Goal: Transaction & Acquisition: Subscribe to service/newsletter

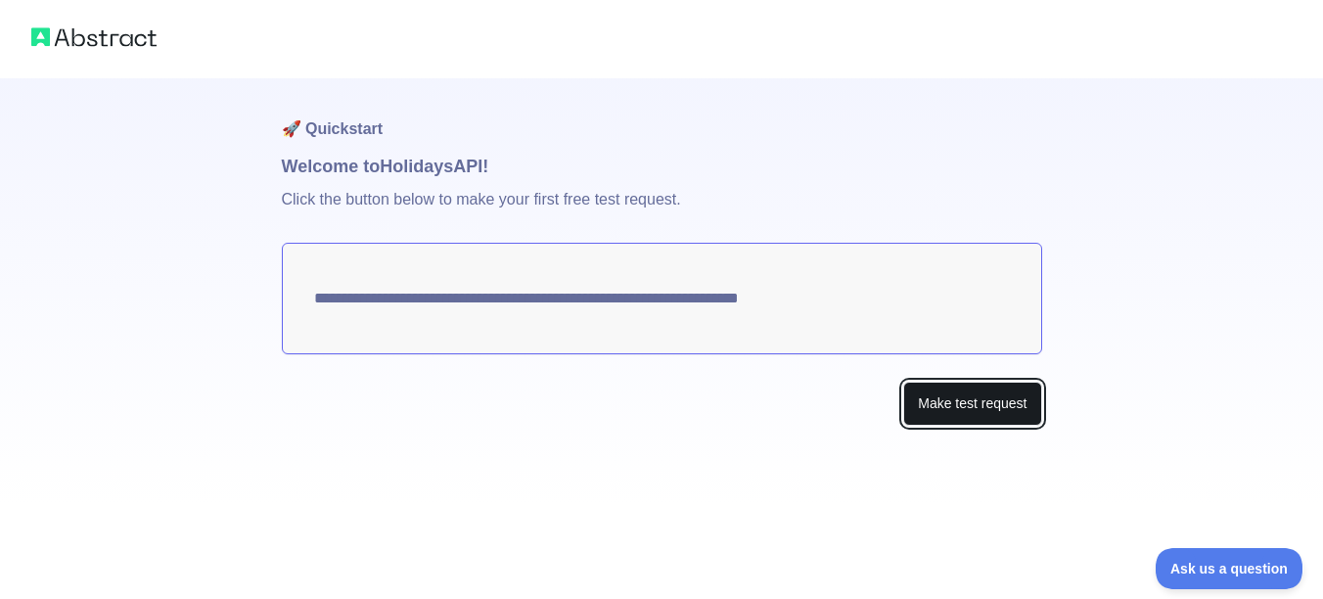
click at [956, 406] on button "Make test request" at bounding box center [972, 404] width 138 height 44
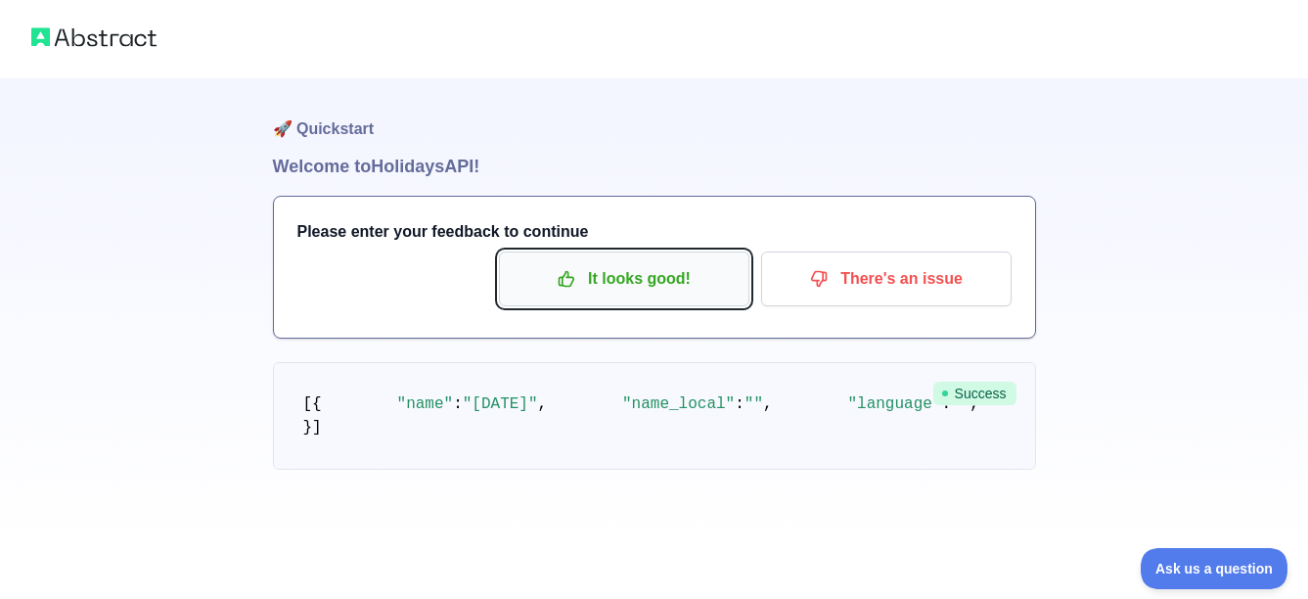
click at [690, 279] on p "It looks good!" at bounding box center [624, 278] width 221 height 33
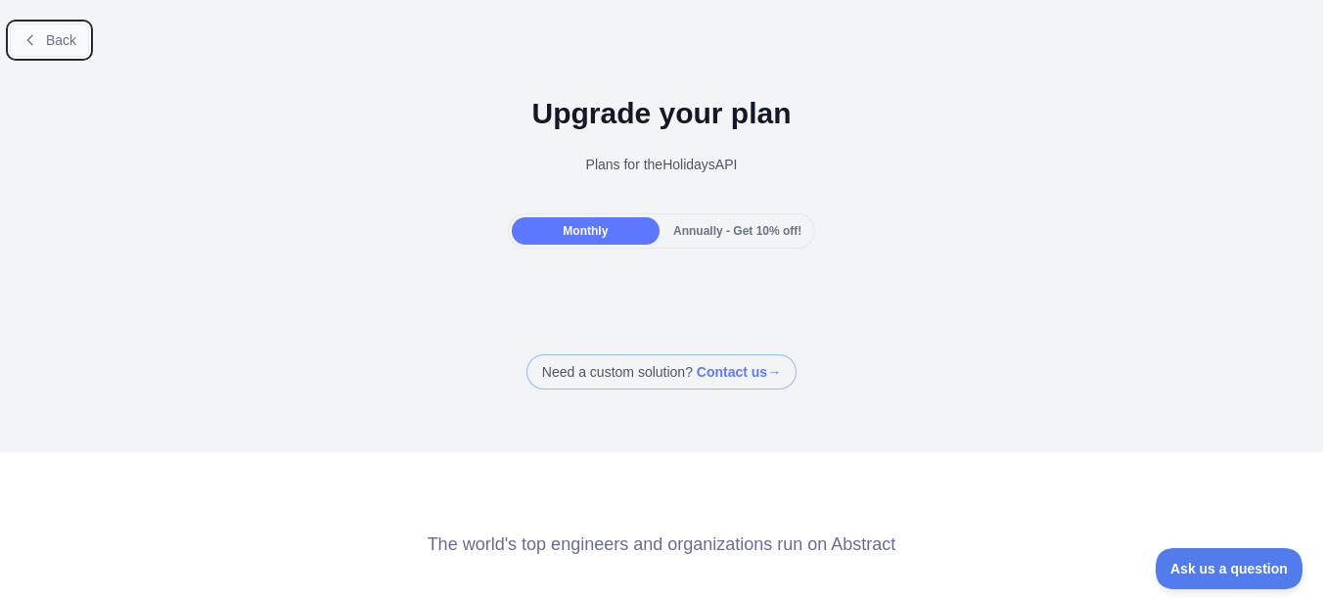
click at [15, 28] on button "Back" at bounding box center [49, 39] width 79 height 33
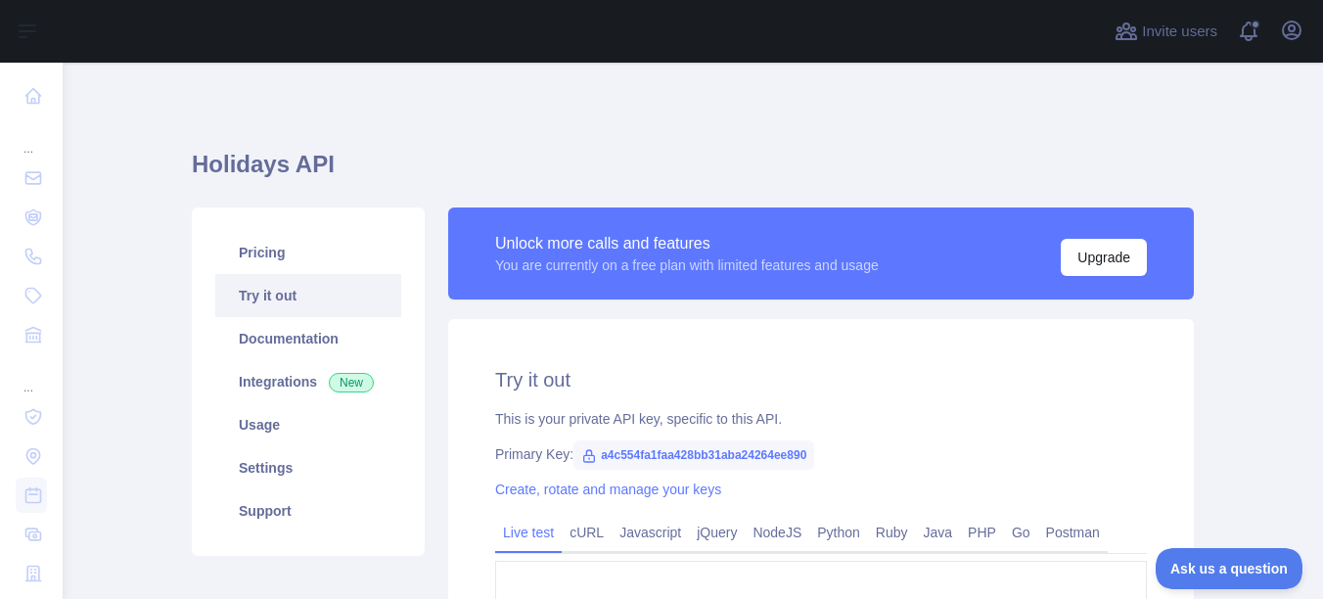
scroll to position [98, 0]
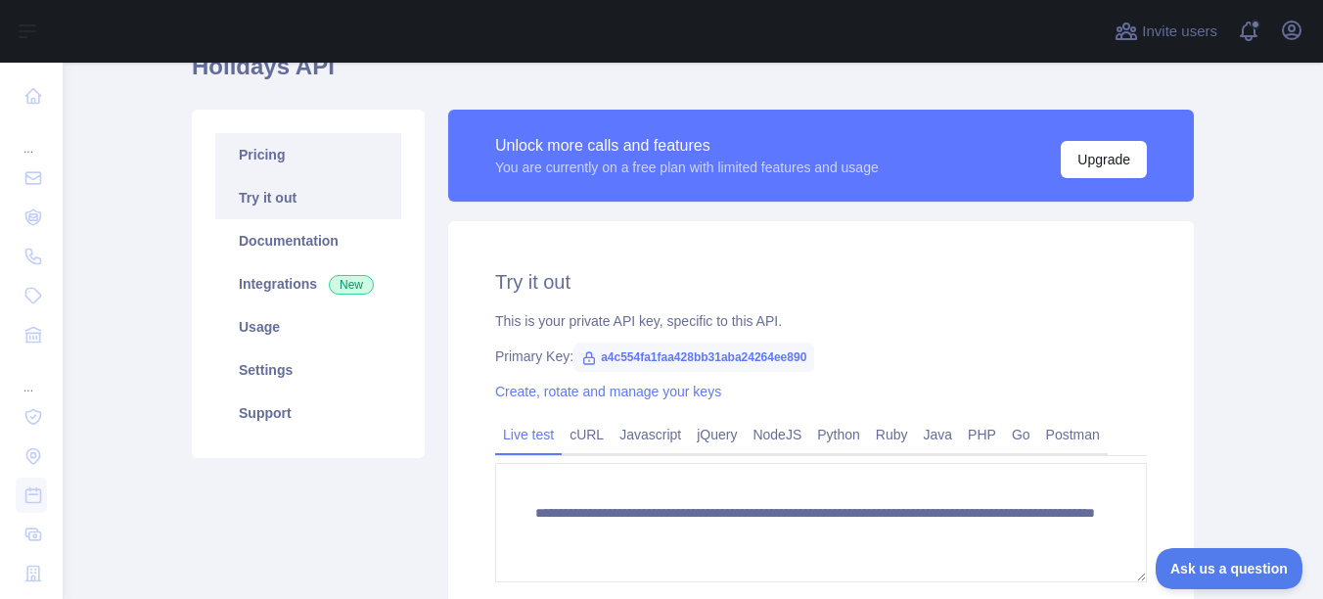
click at [302, 150] on link "Pricing" at bounding box center [308, 154] width 186 height 43
